Goal: Information Seeking & Learning: Find specific fact

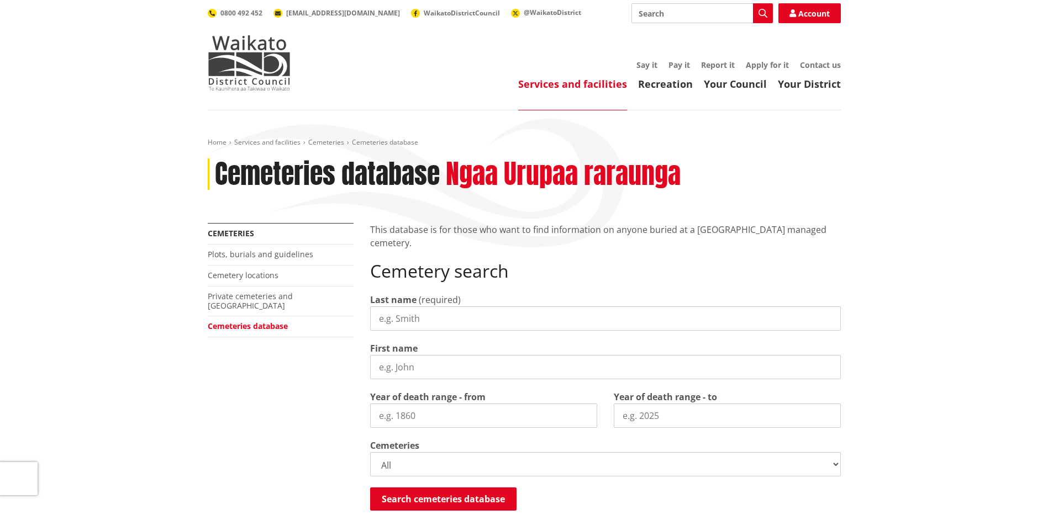
click at [340, 377] on div "More from this section Cemeteries Plots, burials and guidelines Cemetery locati…" at bounding box center [524, 464] width 650 height 482
click at [397, 320] on input "Last name" at bounding box center [605, 319] width 471 height 24
click at [396, 318] on input "Last name" at bounding box center [605, 319] width 471 height 24
type input "cridge"
click at [491, 507] on button "Search cemeteries database" at bounding box center [443, 499] width 146 height 23
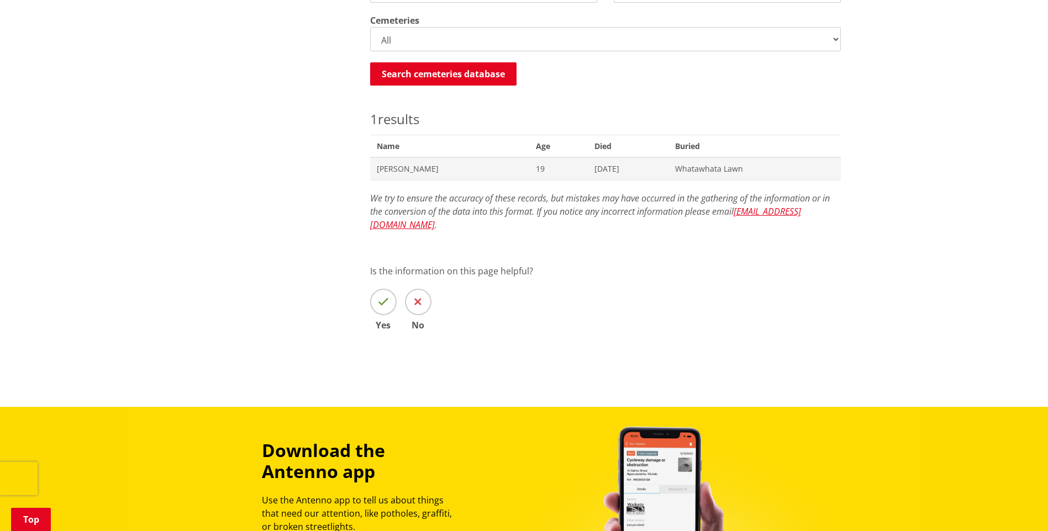
scroll to position [424, 0]
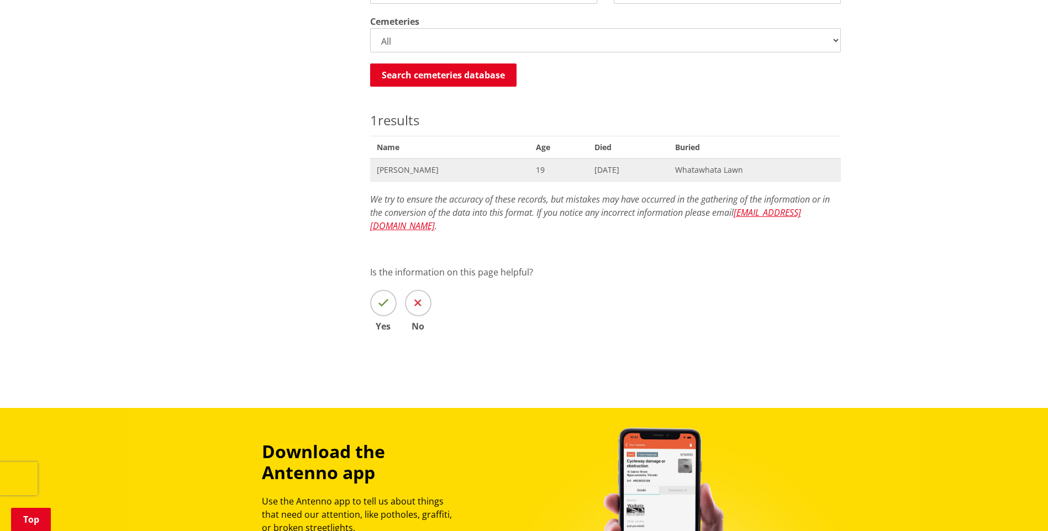
click at [432, 175] on span "John Geoffrey Cridge" at bounding box center [450, 170] width 146 height 11
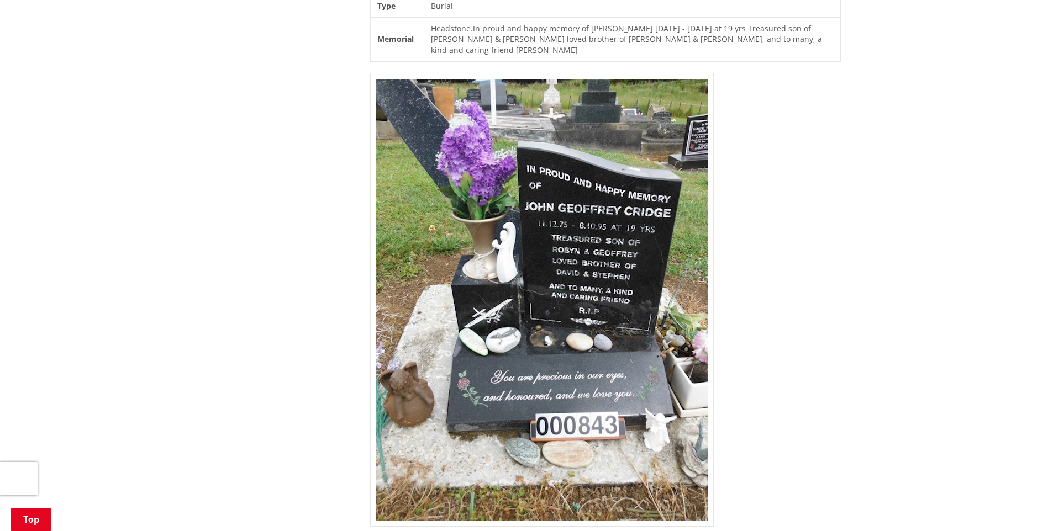
scroll to position [497, 0]
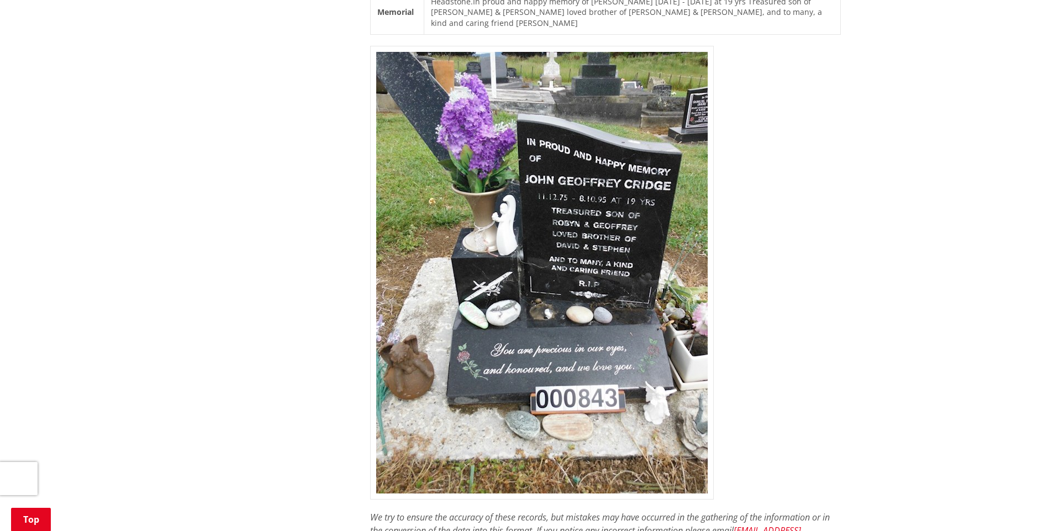
click at [583, 262] on img at bounding box center [542, 273] width 344 height 454
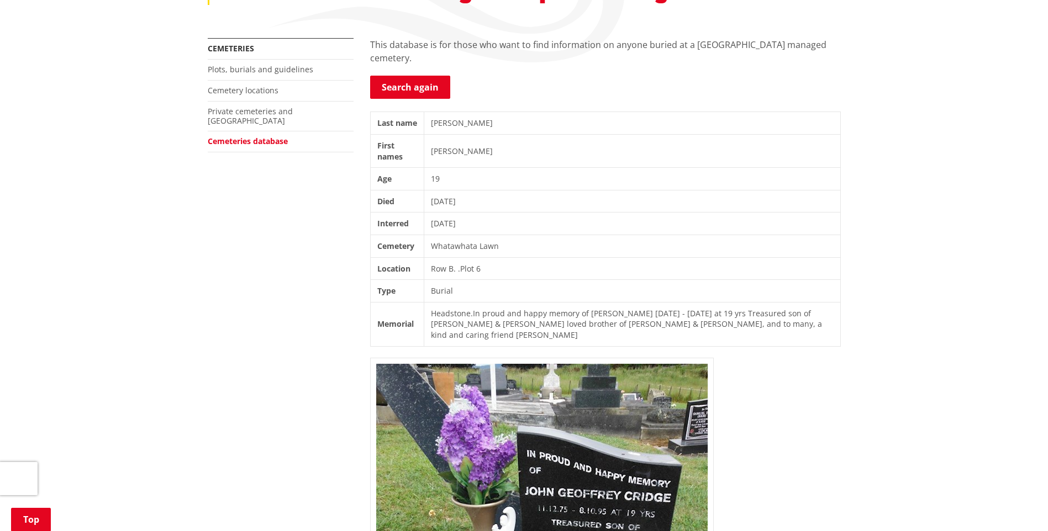
scroll to position [166, 0]
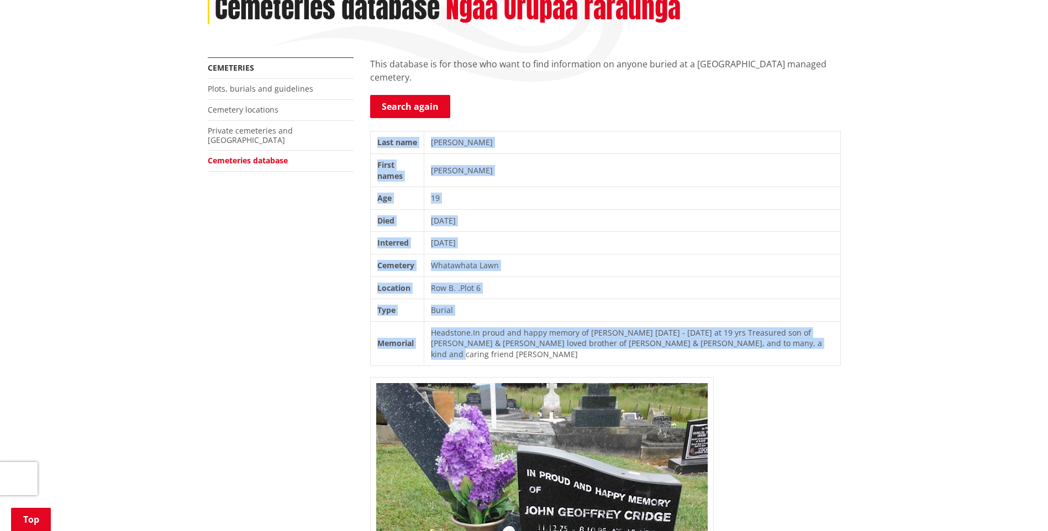
drag, startPoint x: 786, startPoint y: 343, endPoint x: 378, endPoint y: 146, distance: 453.1
click at [378, 146] on tbody "Last name [PERSON_NAME] First names [PERSON_NAME] Age [DEMOGRAPHIC_DATA] Died […" at bounding box center [605, 248] width 470 height 234
copy tbody "Last name [PERSON_NAME] First names [PERSON_NAME] Age [DEMOGRAPHIC_DATA] Died […"
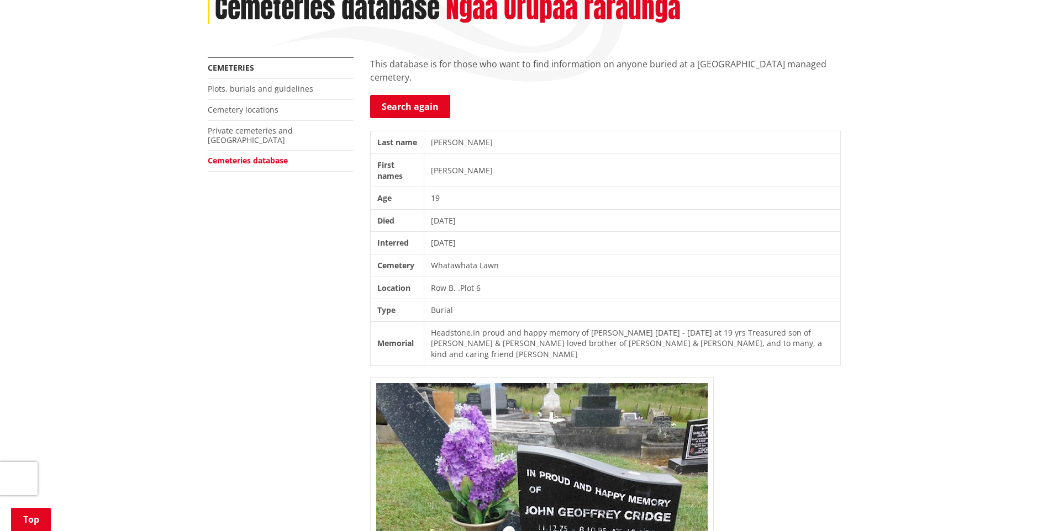
click at [123, 117] on div "Home Services and facilities Cemeteries Cemeteries database Cemeteries database…" at bounding box center [524, 501] width 1048 height 1113
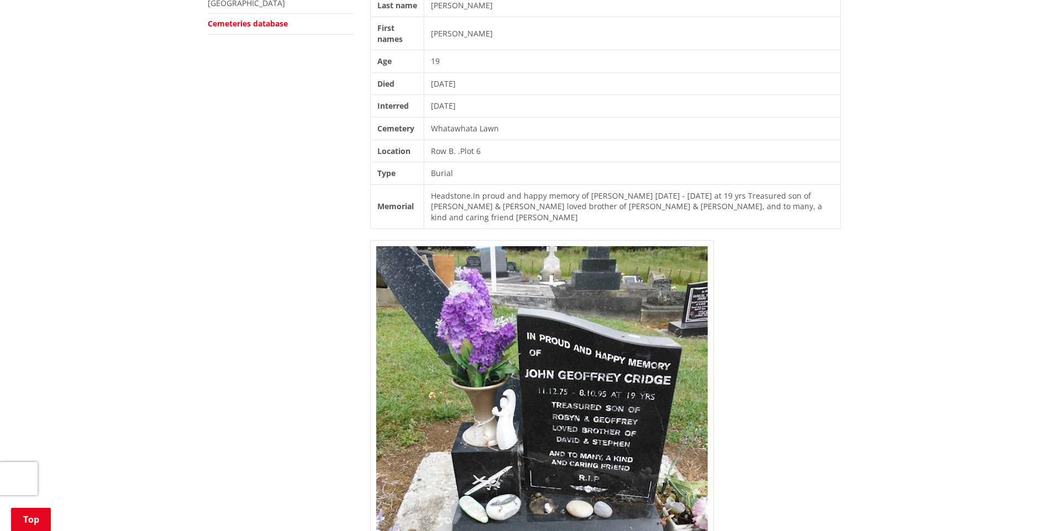
scroll to position [331, 0]
